Goal: Find contact information

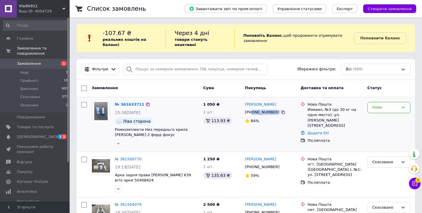
drag, startPoint x: 274, startPoint y: 112, endPoint x: 253, endPoint y: 112, distance: 20.9
click at [252, 112] on div "[PHONE_NUMBER]" at bounding box center [262, 113] width 37 height 8
copy div "0676001737"
drag, startPoint x: 279, startPoint y: 106, endPoint x: 276, endPoint y: 118, distance: 12.2
click at [258, 105] on div "[PERSON_NAME]" at bounding box center [270, 104] width 52 height 7
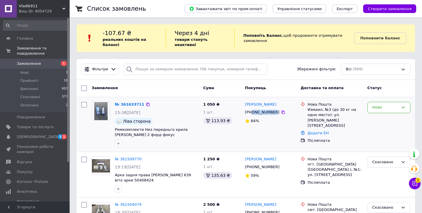
drag, startPoint x: 273, startPoint y: 113, endPoint x: 252, endPoint y: 112, distance: 21.2
click at [252, 112] on div "[PHONE_NUMBER]" at bounding box center [262, 113] width 37 height 8
copy div "0676001737"
drag, startPoint x: 277, startPoint y: 103, endPoint x: 259, endPoint y: 104, distance: 17.8
click at [259, 104] on div "[PERSON_NAME]" at bounding box center [270, 104] width 52 height 7
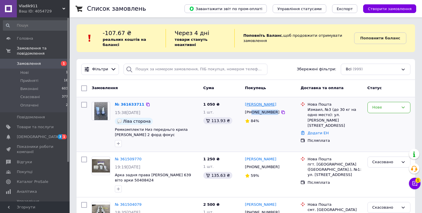
copy link "[PERSON_NAME]"
click at [382, 108] on div "Нове" at bounding box center [385, 108] width 26 height 6
click at [380, 116] on li "Прийнято" at bounding box center [388, 119] width 42 height 11
